Goal: Information Seeking & Learning: Learn about a topic

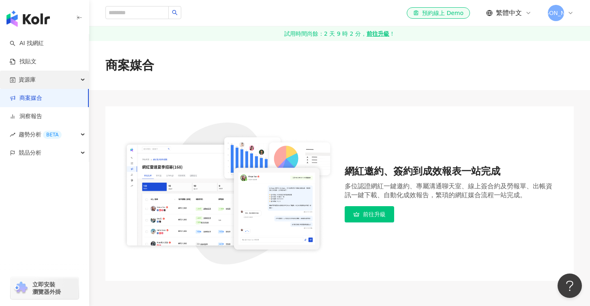
click at [39, 78] on div "資源庫" at bounding box center [44, 80] width 89 height 18
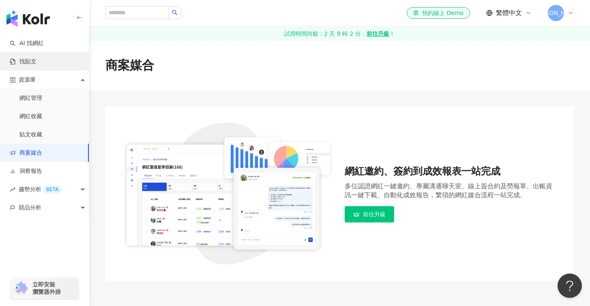
click at [36, 60] on link "找貼文" at bounding box center [23, 62] width 27 height 8
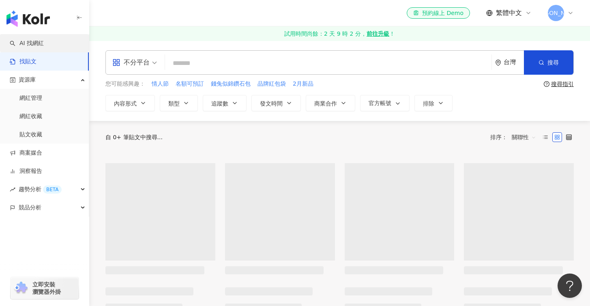
click at [43, 46] on link "AI 找網紅" at bounding box center [27, 43] width 34 height 8
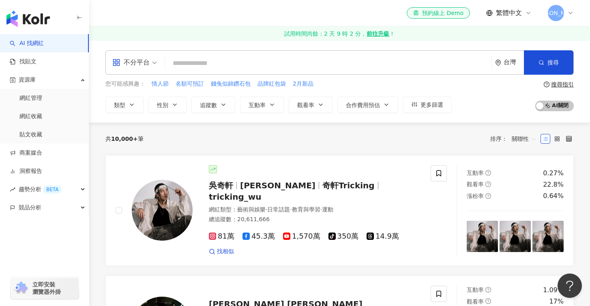
click at [147, 54] on input "search" at bounding box center [134, 57] width 45 height 13
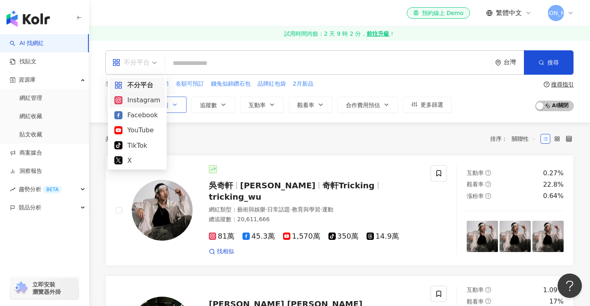
click at [152, 96] on div "Instagram" at bounding box center [137, 100] width 46 height 10
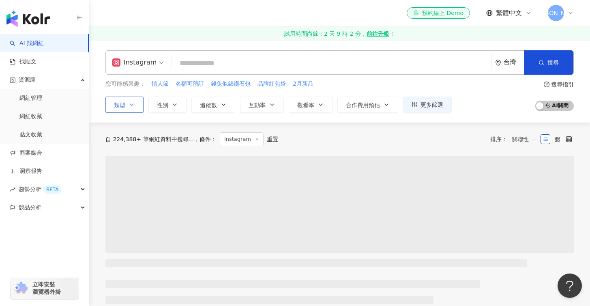
click at [131, 104] on icon "button" at bounding box center [132, 104] width 6 height 6
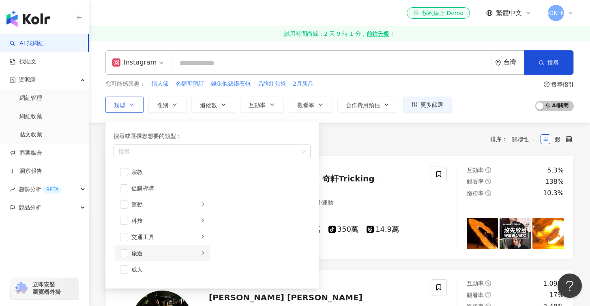
scroll to position [281, 0]
click at [154, 248] on div "旅遊" at bounding box center [164, 252] width 67 height 9
click at [252, 244] on div "東南亞旅遊" at bounding box center [267, 241] width 74 height 9
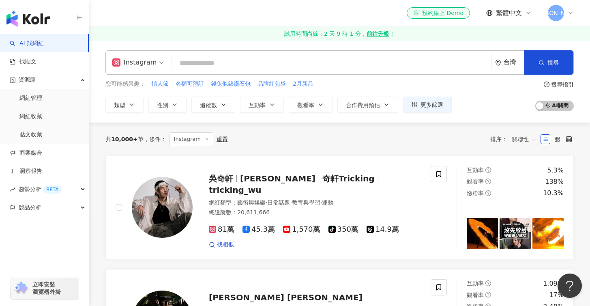
click at [237, 77] on div "Instagram 台灣 搜尋 您可能感興趣： 情人節 名額可預訂 錢兔似錦鑽石包 品牌紅包袋 2月新品 類型 搜尋或選擇您想要的類型： 東南亞旅遊 藝術與娛…" at bounding box center [339, 81] width 501 height 62
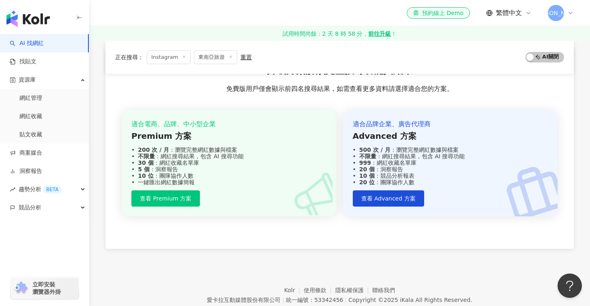
scroll to position [1588, 0]
